Goal: Transaction & Acquisition: Obtain resource

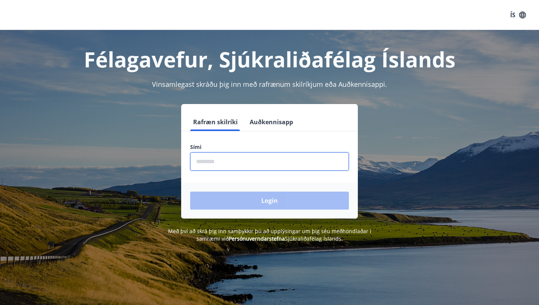
click at [224, 165] on input "phone" at bounding box center [269, 161] width 159 height 18
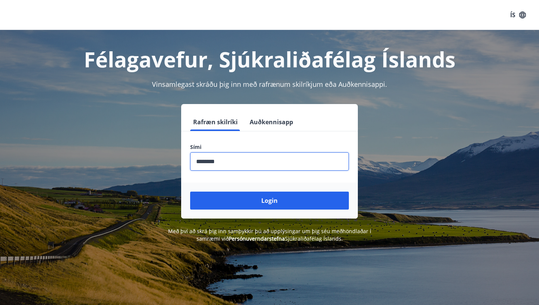
type input "********"
click at [190, 191] on button "Login" at bounding box center [269, 200] width 159 height 18
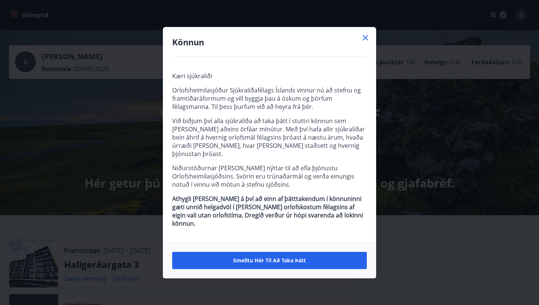
click at [368, 40] on icon at bounding box center [365, 37] width 9 height 9
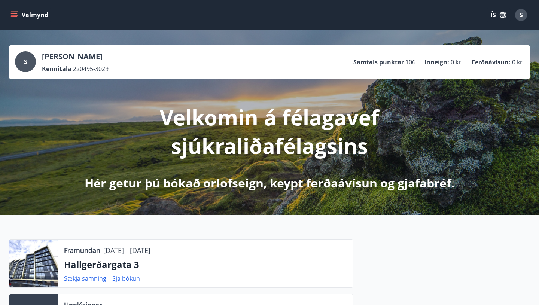
click at [25, 18] on button "Valmynd" at bounding box center [30, 14] width 42 height 13
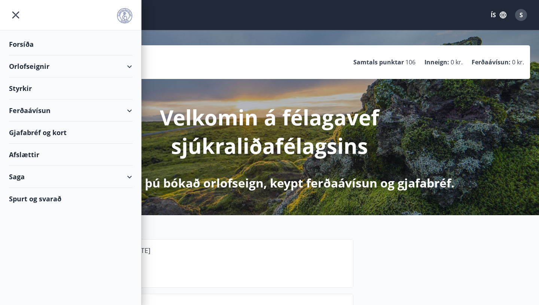
click at [33, 181] on div "Saga" at bounding box center [70, 177] width 123 height 22
click at [205, 61] on div "S [PERSON_NAME] Kennitala 220495-3029 Samtals punktar 106 Inneign : 0 kr. Ferða…" at bounding box center [269, 62] width 509 height 22
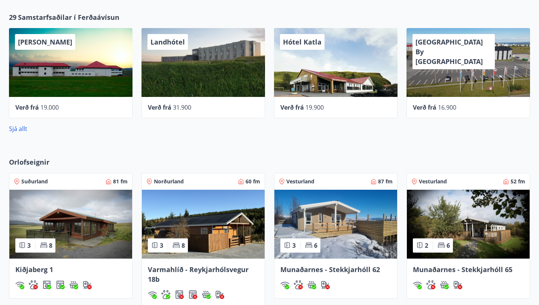
scroll to position [359, 0]
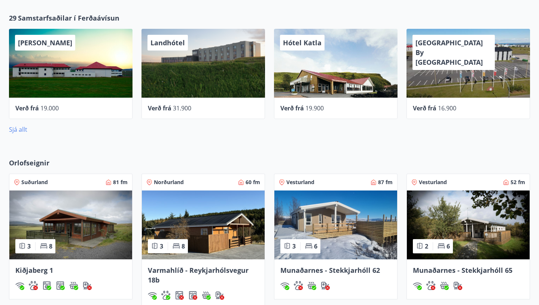
click at [17, 131] on link "Sjá allt" at bounding box center [18, 129] width 18 height 8
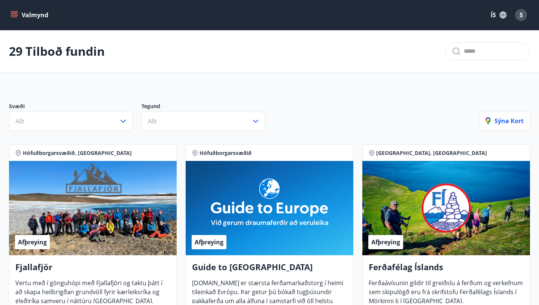
click at [463, 56] on input "text" at bounding box center [493, 51] width 60 height 12
type input "*"
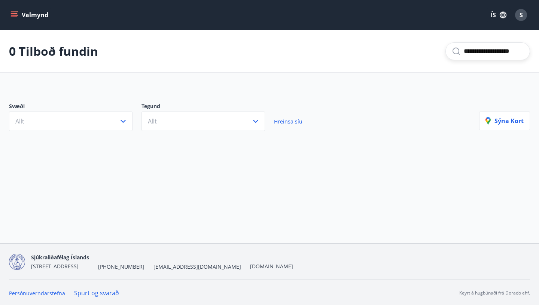
type input "**********"
click at [15, 14] on icon "menu" at bounding box center [13, 14] width 7 height 7
click at [216, 76] on main "**********" at bounding box center [269, 85] width 539 height 110
click at [37, 10] on button "Valmynd" at bounding box center [30, 14] width 42 height 13
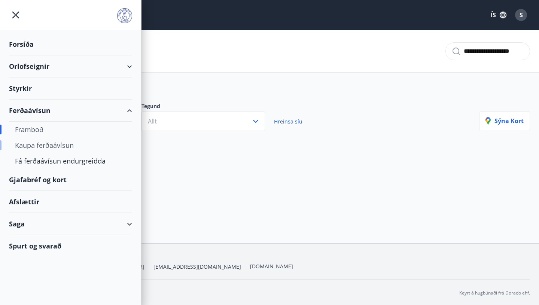
click at [49, 150] on div "Kaupa ferðaávísun" at bounding box center [70, 145] width 111 height 16
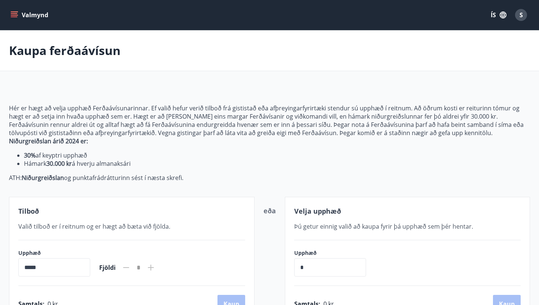
click at [25, 18] on button "Valmynd" at bounding box center [30, 14] width 42 height 13
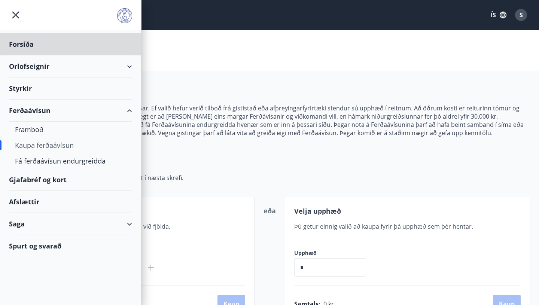
click at [19, 89] on div "Styrkir" at bounding box center [70, 88] width 123 height 22
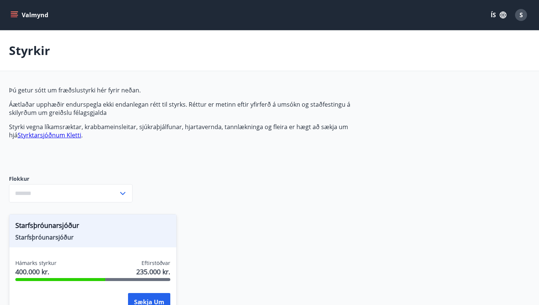
type input "***"
click at [17, 16] on icon "menu" at bounding box center [13, 14] width 7 height 7
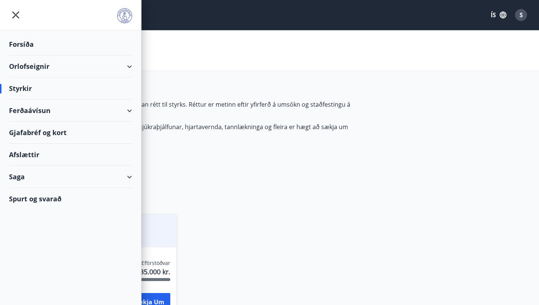
click at [31, 137] on div "Gjafabréf og kort" at bounding box center [70, 133] width 123 height 22
